Goal: Transaction & Acquisition: Purchase product/service

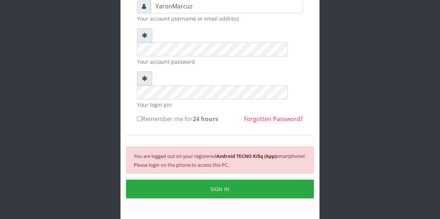
scroll to position [76, 0]
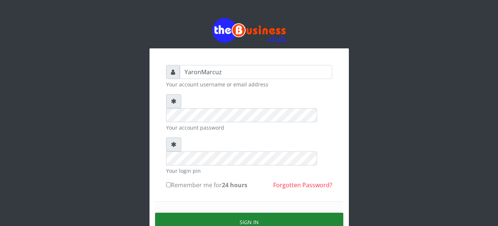
click at [265, 212] on button "Sign in" at bounding box center [249, 221] width 188 height 19
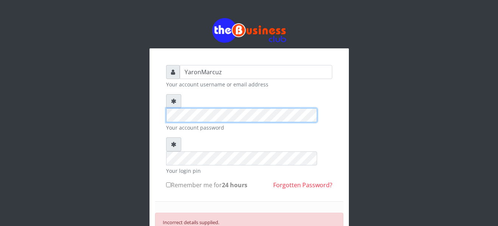
scroll to position [62, 0]
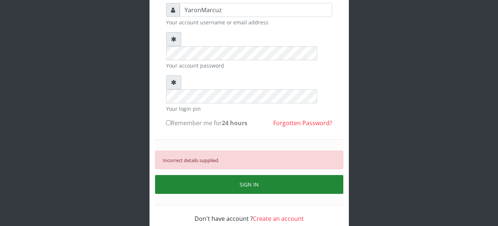
drag, startPoint x: 243, startPoint y: 156, endPoint x: 247, endPoint y: 154, distance: 4.5
click at [247, 175] on button "SIGN IN" at bounding box center [249, 184] width 188 height 19
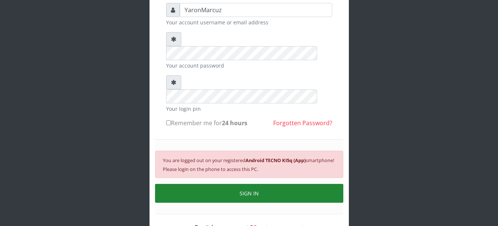
click at [246, 184] on button "SIGN IN" at bounding box center [249, 193] width 188 height 19
click at [245, 184] on button "SIGN IN" at bounding box center [249, 193] width 188 height 19
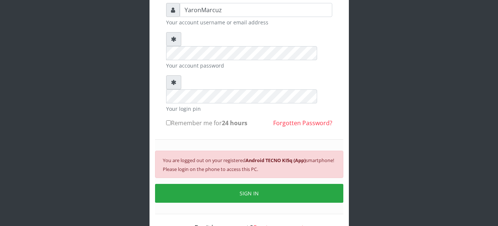
drag, startPoint x: 243, startPoint y: 162, endPoint x: 260, endPoint y: 174, distance: 21.0
click at [243, 184] on button "SIGN IN" at bounding box center [249, 193] width 188 height 19
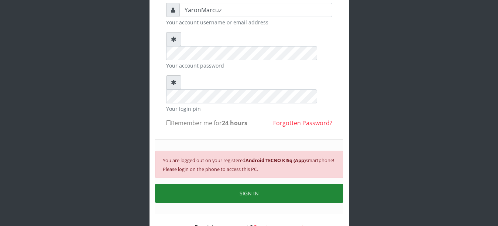
click at [237, 184] on button "SIGN IN" at bounding box center [249, 193] width 188 height 19
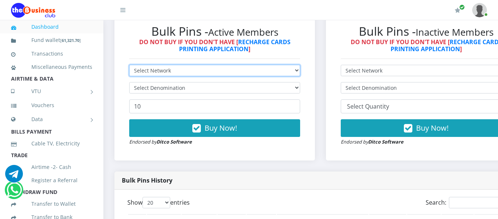
click at [300, 65] on select "Select Network MTN Globacom 9Mobile Airtel" at bounding box center [214, 70] width 171 height 11
select select "MTN"
click at [129, 65] on select "Select Network MTN Globacom 9Mobile Airtel" at bounding box center [214, 70] width 171 height 11
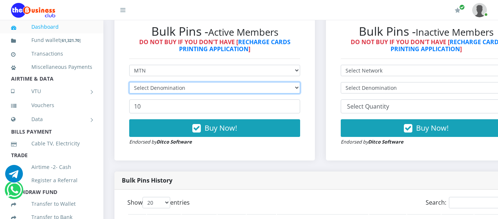
click at [300, 82] on select "Select Denomination" at bounding box center [214, 87] width 171 height 11
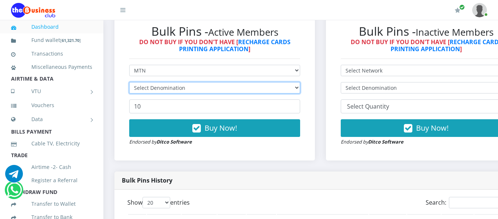
click at [300, 82] on select "Select Denomination" at bounding box center [214, 87] width 171 height 11
click at [300, 82] on select "Select Denomination MTN NGN100 - ₦96.99 MTN NGN200 - ₦193.98 MTN NGN400 - ₦387.…" at bounding box center [214, 87] width 171 height 11
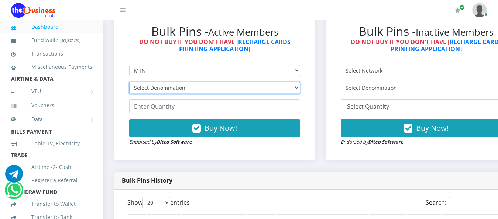
click at [300, 82] on select "Select Denomination MTN NGN100 - ₦96.99 MTN NGN200 - ₦193.98 MTN NGN400 - ₦387.…" at bounding box center [214, 87] width 171 height 11
select select "193.98-200"
click at [129, 82] on select "Select Denomination MTN NGN100 - ₦96.99 MTN NGN200 - ₦193.98 MTN NGN400 - ₦387.…" at bounding box center [214, 87] width 171 height 11
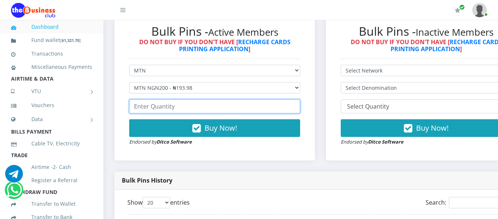
click at [153, 100] on input "number" at bounding box center [214, 107] width 171 height 14
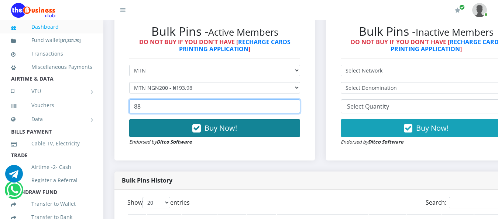
type input "88"
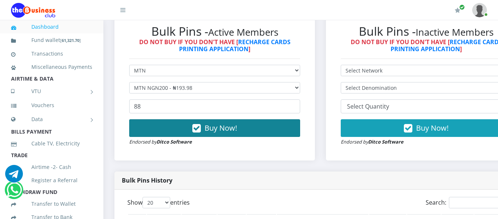
click at [217, 123] on span "Buy Now!" at bounding box center [220, 128] width 32 height 10
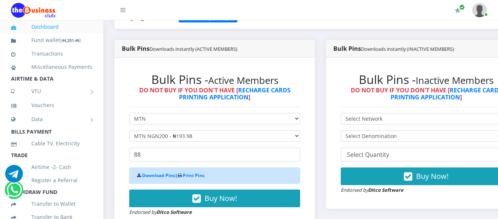
scroll to position [228, 0]
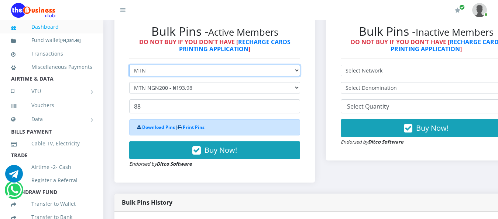
click at [300, 65] on select "Select Network MTN Globacom 9Mobile Airtel" at bounding box center [214, 70] width 171 height 11
click at [129, 65] on select "Select Network MTN Globacom 9Mobile Airtel" at bounding box center [214, 70] width 171 height 11
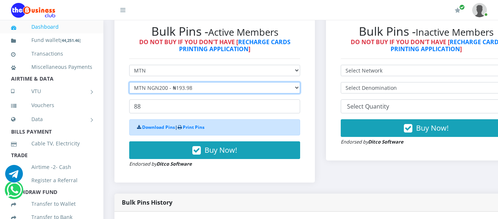
click at [300, 82] on select "Select Denomination MTN NGN100 - ₦96.99 MTN NGN200 - ₦193.98 MTN NGN400 - ₦387.…" at bounding box center [214, 87] width 171 height 11
click at [129, 82] on select "Select Denomination MTN NGN100 - ₦96.99 MTN NGN200 - ₦193.98 MTN NGN400 - ₦387.…" at bounding box center [214, 87] width 171 height 11
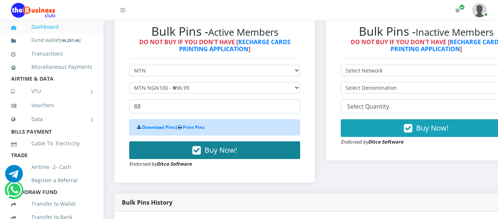
click at [232, 145] on span "Buy Now!" at bounding box center [220, 150] width 32 height 10
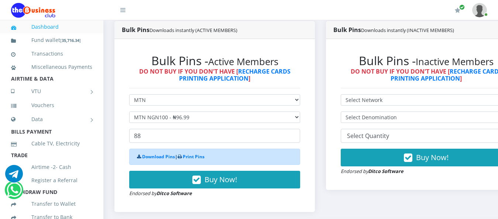
scroll to position [191, 0]
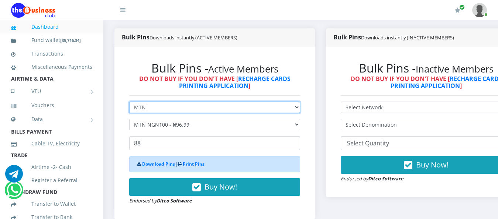
click at [300, 102] on select "Select Network MTN Globacom 9Mobile Airtel" at bounding box center [214, 107] width 171 height 11
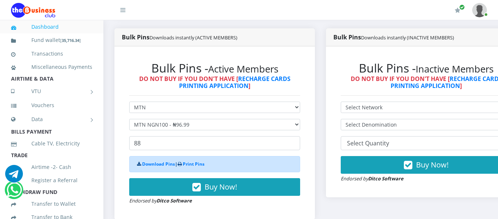
click at [315, 115] on div "Bulk Pins - Active Members DO NOT BUY IF YOU DON'T HAVE [ RECHARGE CARDS PRINTI…" at bounding box center [214, 132] width 200 height 173
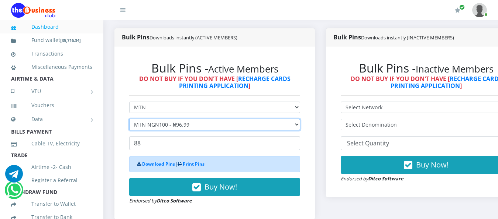
click at [300, 120] on select "Select Denomination MTN NGN100 - ₦96.99 MTN NGN200 - ₦193.98 MTN NGN400 - ₦387.…" at bounding box center [214, 124] width 171 height 11
select select "484.95-500"
click at [129, 119] on select "Select Denomination MTN NGN100 - ₦96.99 MTN NGN200 - ₦193.98 MTN NGN400 - ₦387.…" at bounding box center [214, 124] width 171 height 11
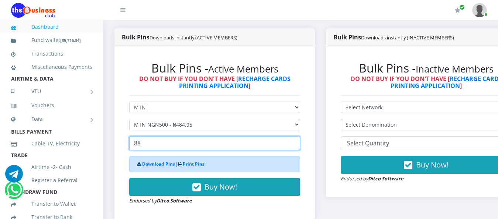
click at [168, 142] on input "88" at bounding box center [214, 143] width 171 height 14
type input "8"
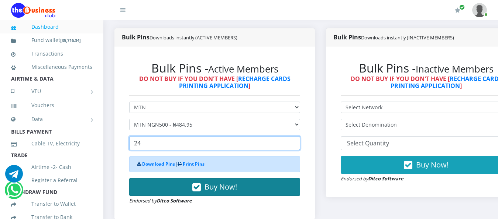
type input "24"
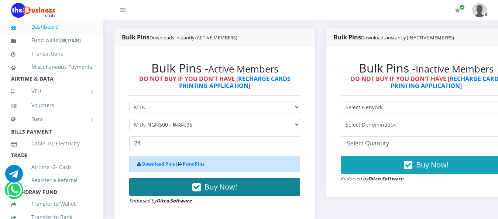
click at [230, 182] on span "Buy Now!" at bounding box center [220, 187] width 32 height 10
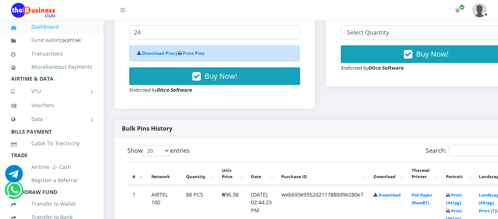
scroll to position [258, 0]
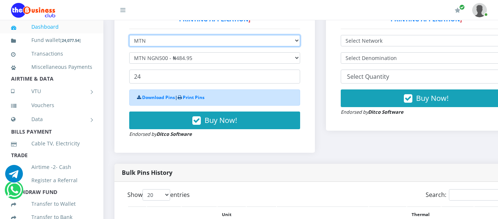
click at [300, 35] on select "Select Network MTN Globacom 9Mobile Airtel" at bounding box center [214, 40] width 171 height 11
select select "Airtel"
click at [129, 35] on select "Select Network MTN Globacom 9Mobile Airtel" at bounding box center [214, 40] width 171 height 11
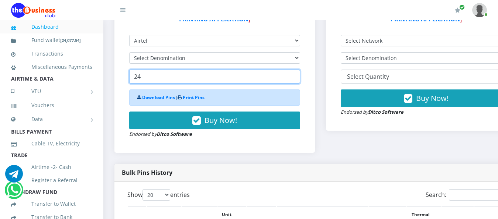
click at [148, 70] on input "24" at bounding box center [214, 77] width 171 height 14
type input "2"
type input "88"
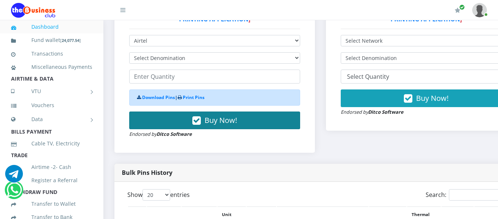
click at [222, 116] on span "Buy Now!" at bounding box center [220, 120] width 32 height 10
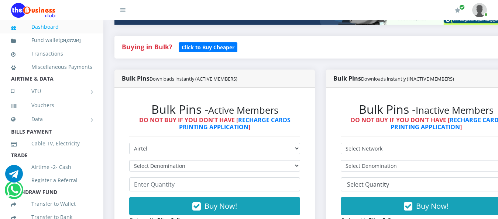
scroll to position [184, 0]
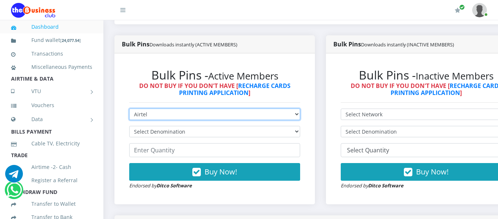
click at [300, 109] on select "Select Network MTN Globacom 9Mobile Airtel" at bounding box center [214, 114] width 171 height 11
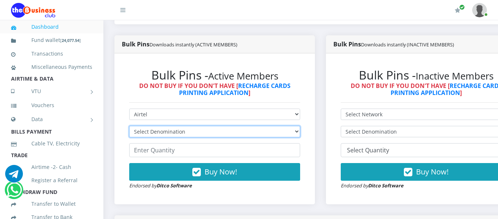
click at [300, 126] on select "Select Denomination Airtel NGN100 - ₦96.38 Airtel NGN200 - ₦192.76 Airtel NGN50…" at bounding box center [214, 131] width 171 height 11
select select "96.38-100"
click at [129, 126] on select "Select Denomination Airtel NGN100 - ₦96.38 Airtel NGN200 - ₦192.76 Airtel NGN50…" at bounding box center [214, 131] width 171 height 11
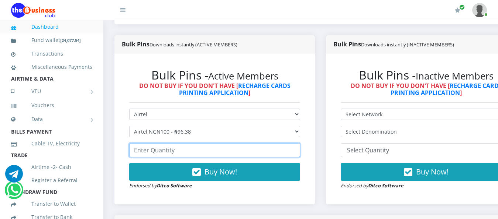
click at [165, 143] on input "number" at bounding box center [214, 150] width 171 height 14
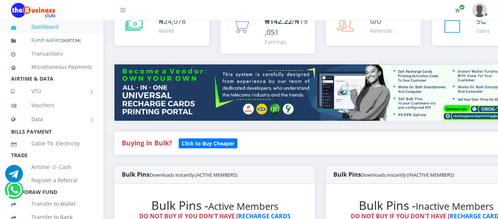
scroll to position [258, 0]
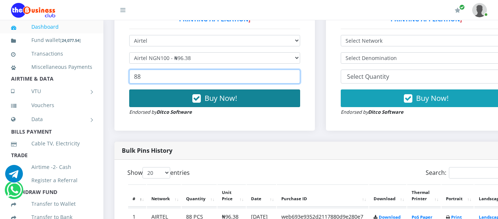
type input "88"
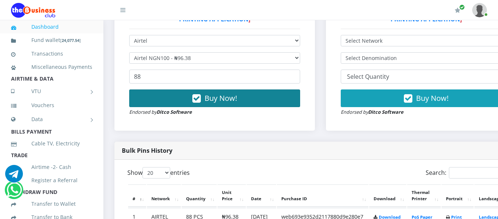
click at [225, 93] on span "Buy Now!" at bounding box center [220, 98] width 32 height 10
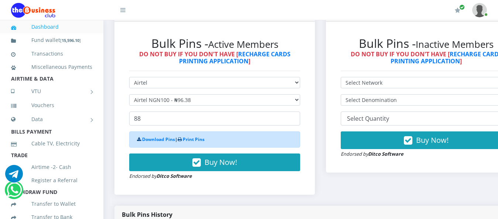
scroll to position [221, 0]
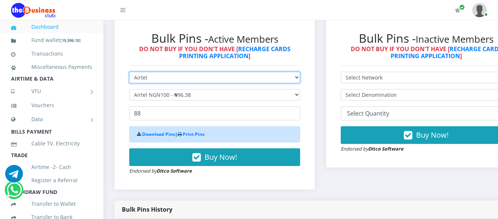
click at [300, 73] on select "Select Network MTN Globacom 9Mobile Airtel" at bounding box center [214, 77] width 171 height 11
click at [129, 72] on select "Select Network MTN Globacom 9Mobile Airtel" at bounding box center [214, 77] width 171 height 11
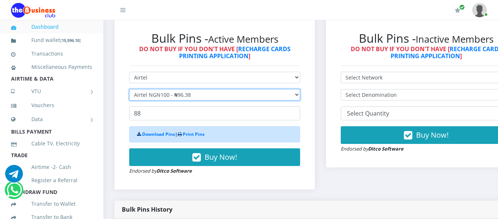
click at [300, 90] on select "Select Denomination Airtel NGN100 - ₦96.38 Airtel NGN200 - ₦192.76 Airtel NGN50…" at bounding box center [214, 94] width 171 height 11
select select "192.76-200"
click at [129, 89] on select "Select Denomination Airtel NGN100 - ₦96.38 Airtel NGN200 - ₦192.76 Airtel NGN50…" at bounding box center [214, 94] width 171 height 11
click at [300, 89] on select "Select Denomination Airtel NGN100 - ₦96.38 Airtel NGN200 - ₦192.76 Airtel NGN50…" at bounding box center [214, 94] width 171 height 11
click at [129, 89] on select "Select Denomination Airtel NGN100 - ₦96.38 Airtel NGN200 - ₦192.76 Airtel NGN50…" at bounding box center [214, 94] width 171 height 11
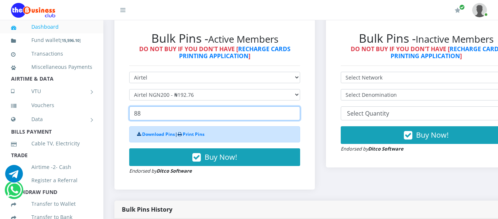
click at [163, 108] on input "88" at bounding box center [214, 114] width 171 height 14
type input "8"
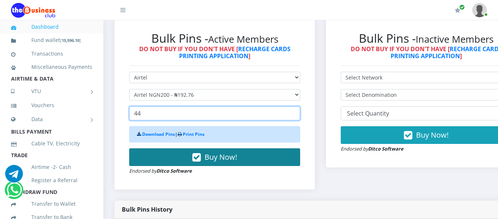
type input "44"
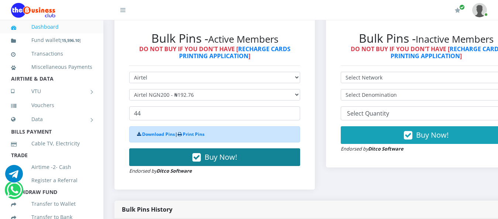
click at [225, 152] on span "Buy Now!" at bounding box center [220, 157] width 32 height 10
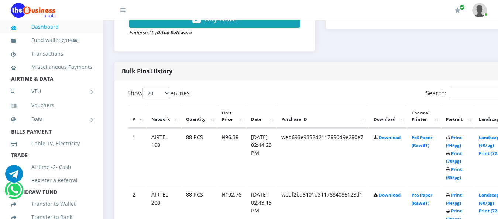
scroll to position [369, 0]
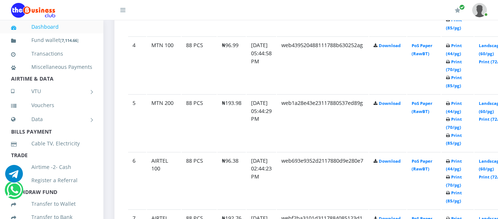
scroll to position [605, 0]
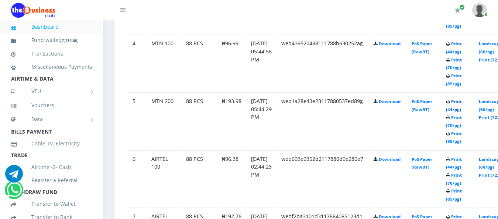
click at [461, 99] on link "Print (44/pg)" at bounding box center [454, 106] width 16 height 14
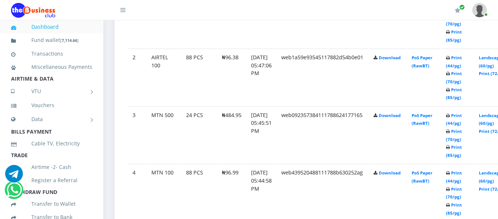
scroll to position [439, 0]
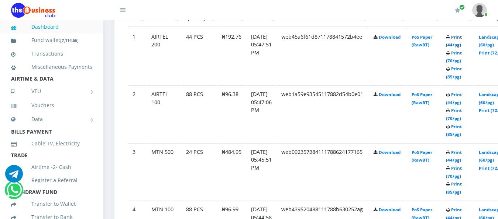
click at [461, 34] on link "Print (44/pg)" at bounding box center [454, 41] width 16 height 14
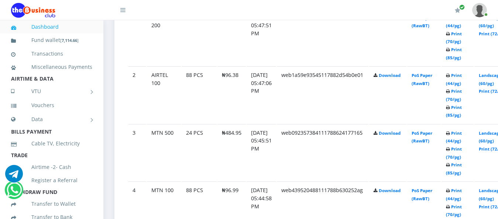
scroll to position [475, 0]
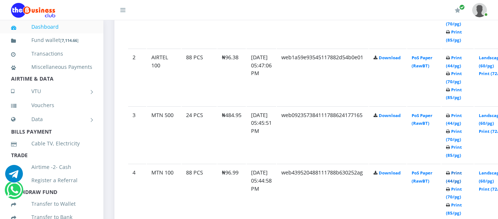
click at [461, 170] on link "Print (44/pg)" at bounding box center [454, 177] width 16 height 14
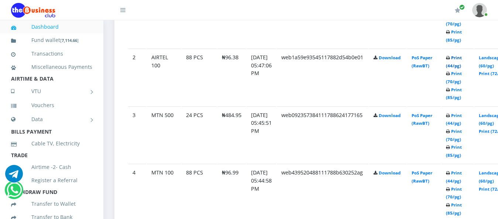
click at [461, 55] on link "Print (44/pg)" at bounding box center [454, 62] width 16 height 14
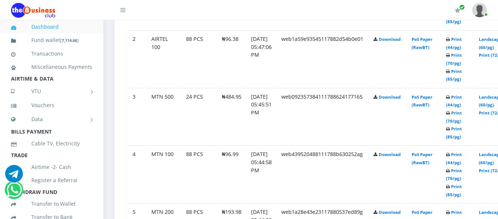
scroll to position [475, 0]
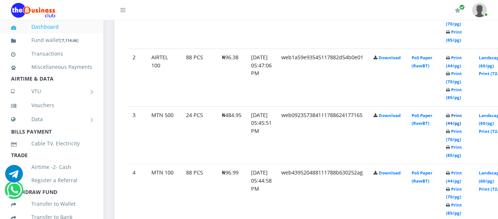
click at [461, 113] on link "Print (44/pg)" at bounding box center [454, 120] width 16 height 14
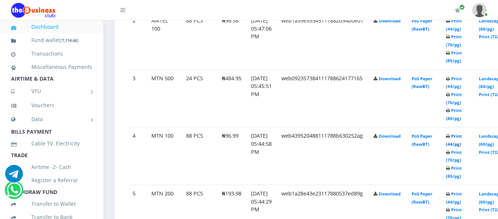
click at [461, 134] on link "Print (44/pg)" at bounding box center [454, 141] width 16 height 14
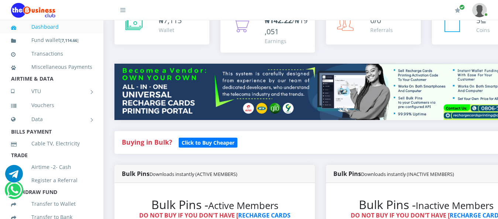
scroll to position [184, 0]
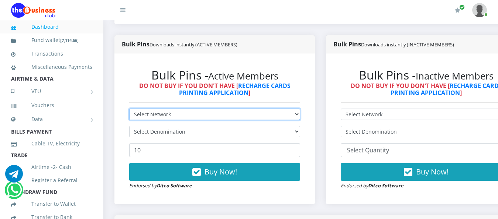
click at [300, 109] on select "Select Network MTN Globacom 9Mobile Airtel" at bounding box center [214, 114] width 171 height 11
select select "MTN"
click at [129, 109] on select "Select Network MTN Globacom 9Mobile Airtel" at bounding box center [214, 114] width 171 height 11
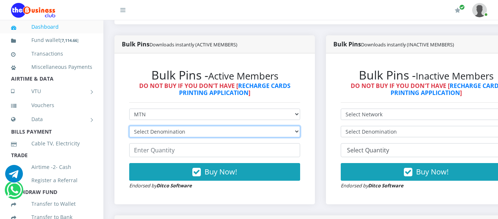
click at [300, 126] on select "Select Denomination MTN NGN100 - ₦96.99 MTN NGN200 - ₦193.98 MTN NGN400 - ₦387.…" at bounding box center [214, 131] width 171 height 11
select select "484.95-500"
click at [129, 126] on select "Select Denomination MTN NGN100 - ₦96.99 MTN NGN200 - ₦193.98 MTN NGN400 - ₦387.…" at bounding box center [214, 131] width 171 height 11
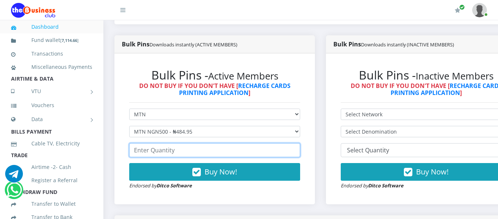
click at [167, 146] on input "number" at bounding box center [214, 150] width 171 height 14
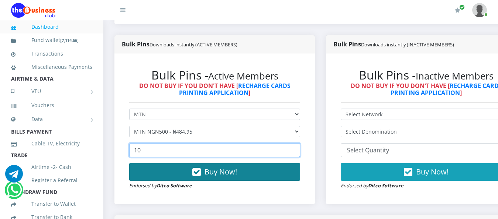
type input "10"
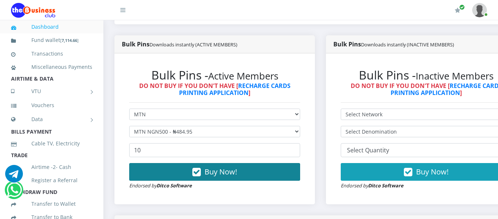
click at [231, 169] on span "Buy Now!" at bounding box center [220, 172] width 32 height 10
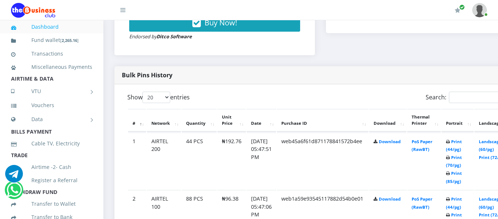
scroll to position [369, 0]
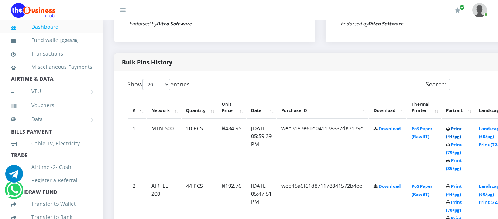
click at [461, 126] on link "Print (44/pg)" at bounding box center [454, 133] width 16 height 14
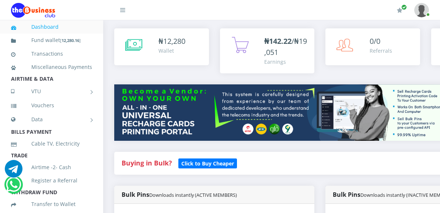
scroll to position [184, 0]
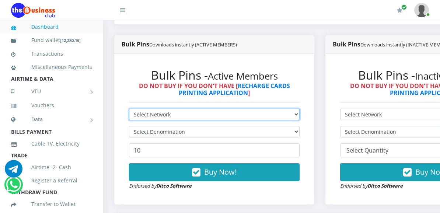
drag, startPoint x: 303, startPoint y: 107, endPoint x: 302, endPoint y: 111, distance: 4.3
click at [300, 109] on select "Select Network MTN Globacom 9Mobile Airtel" at bounding box center [214, 114] width 171 height 11
select select "Airtel"
click at [129, 109] on select "Select Network MTN Globacom 9Mobile Airtel" at bounding box center [214, 114] width 171 height 11
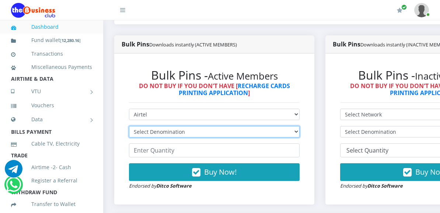
click at [300, 126] on select "Select Denomination Airtel NGN100 - ₦96.38 Airtel NGN200 - ₦192.76 Airtel NGN50…" at bounding box center [214, 131] width 171 height 11
select select "963.8-1000"
click at [129, 126] on select "Select Denomination Airtel NGN100 - ₦96.38 Airtel NGN200 - ₦192.76 Airtel NGN50…" at bounding box center [214, 131] width 171 height 11
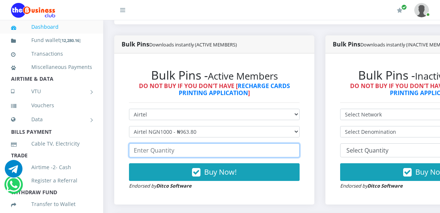
click at [183, 146] on input "number" at bounding box center [214, 150] width 171 height 14
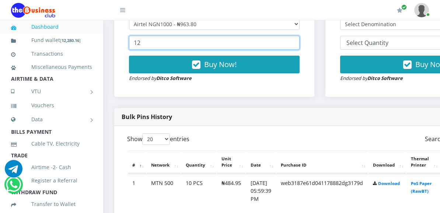
scroll to position [258, 0]
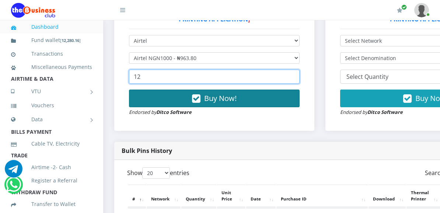
type input "12"
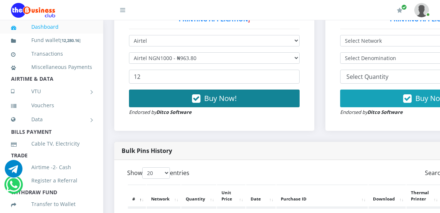
click at [223, 93] on span "Buy Now!" at bounding box center [220, 98] width 32 height 10
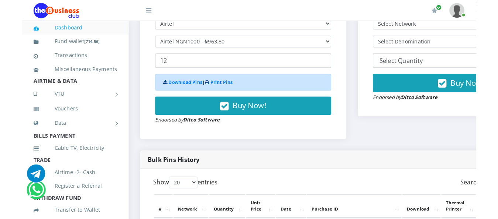
scroll to position [221, 0]
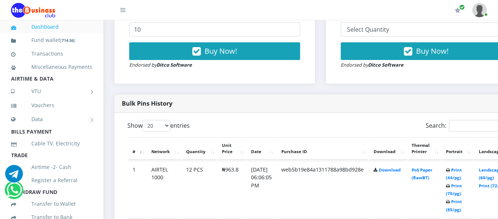
scroll to position [406, 0]
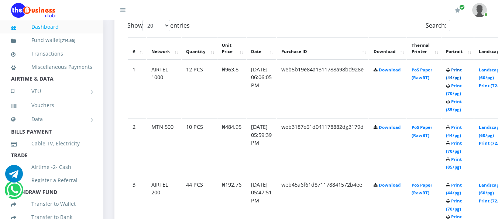
click at [461, 67] on link "Print (44/pg)" at bounding box center [454, 74] width 16 height 14
